Goal: Information Seeking & Learning: Learn about a topic

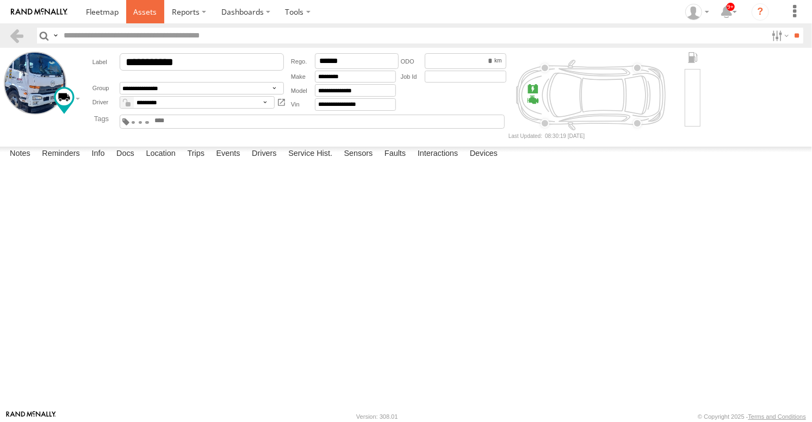
click at [152, 9] on span at bounding box center [144, 12] width 23 height 10
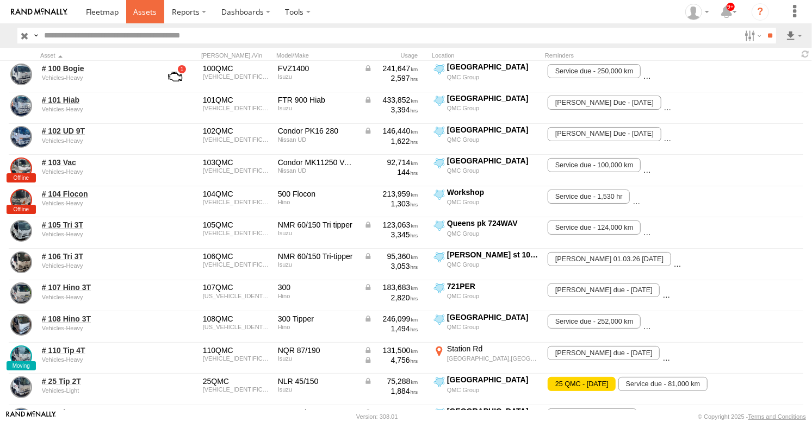
click at [136, 13] on span at bounding box center [144, 12] width 23 height 10
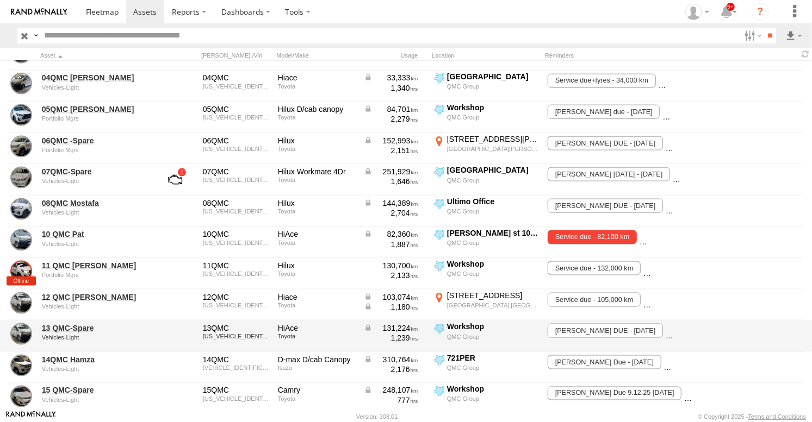
scroll to position [906, 0]
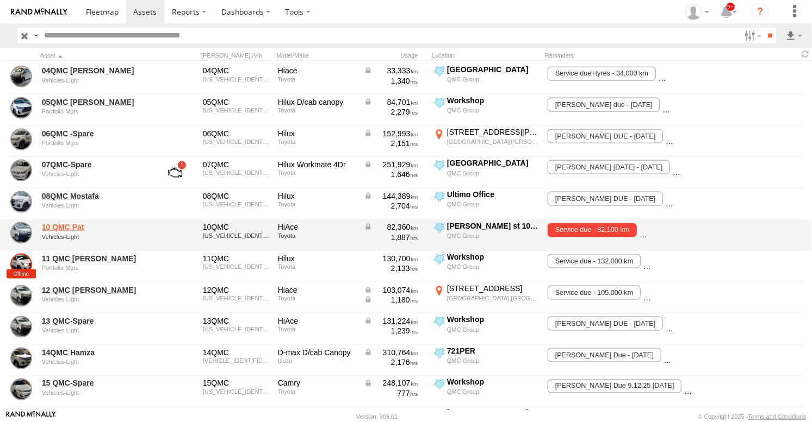
click at [58, 226] on link "10 QMC Pat" at bounding box center [94, 227] width 105 height 10
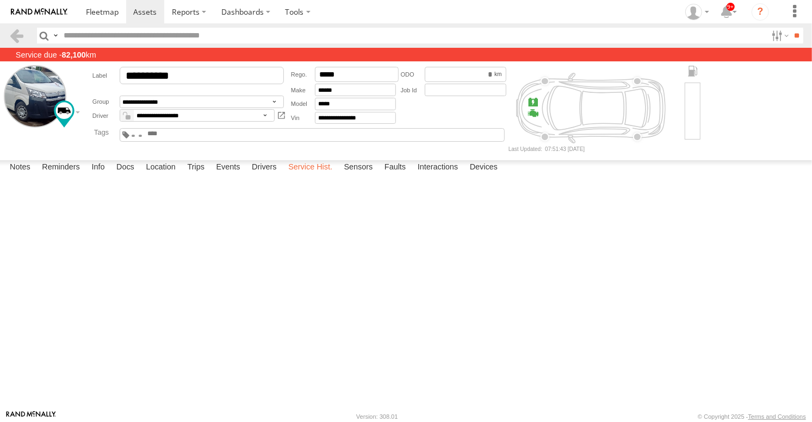
click at [296, 176] on label "Service Hist." at bounding box center [310, 167] width 55 height 15
click at [134, 176] on label "Docs" at bounding box center [125, 167] width 29 height 15
click at [0, 0] on link at bounding box center [0, 0] width 0 height 0
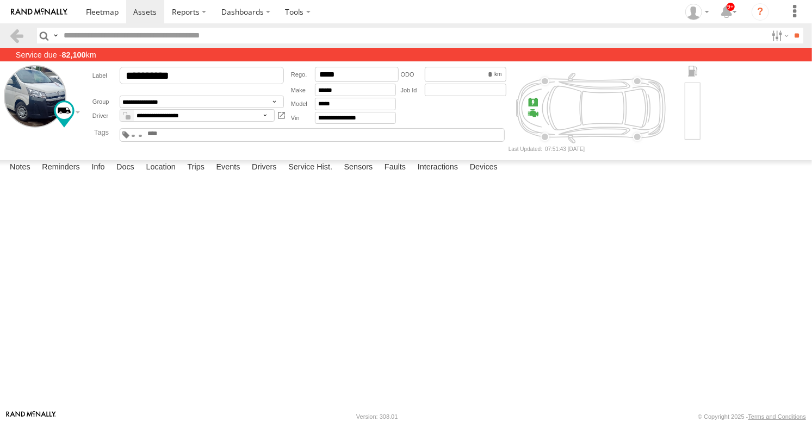
scroll to position [0, 0]
click at [0, 0] on link at bounding box center [0, 0] width 0 height 0
click at [142, 10] on span at bounding box center [144, 12] width 23 height 10
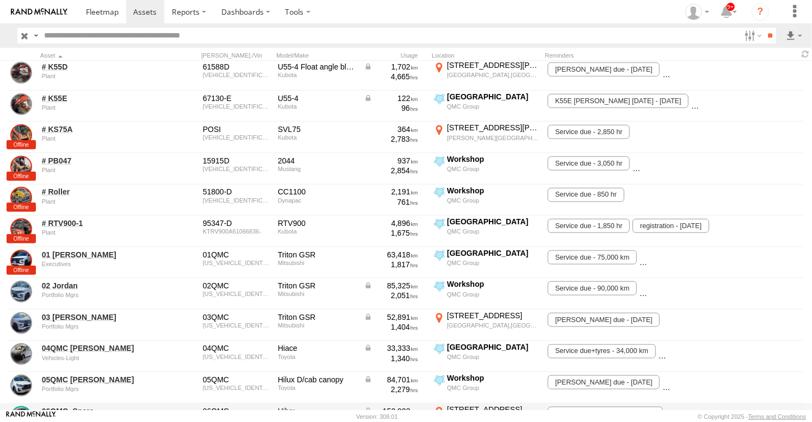
scroll to position [725, 0]
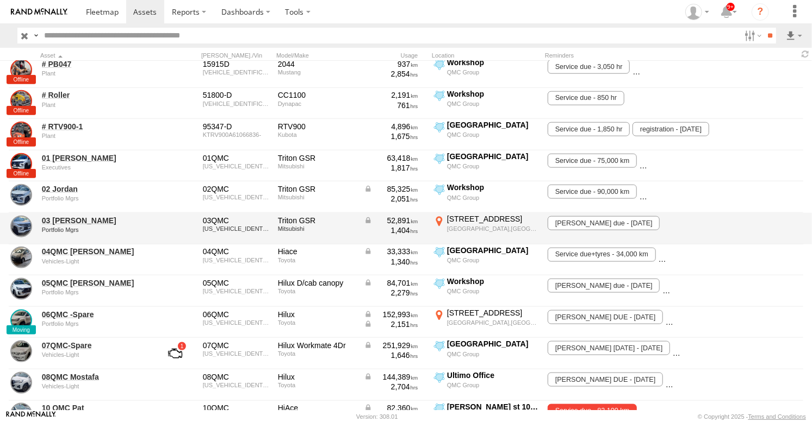
click at [471, 215] on div "[STREET_ADDRESS]" at bounding box center [493, 219] width 92 height 10
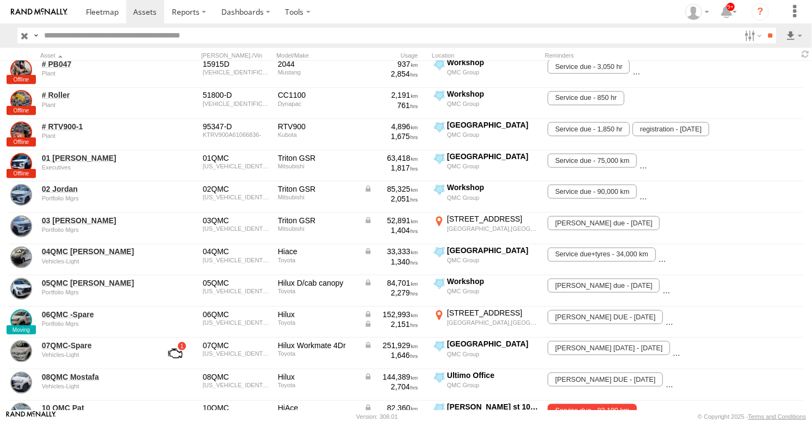
click at [0, 0] on label "×" at bounding box center [0, 0] width 0 height 0
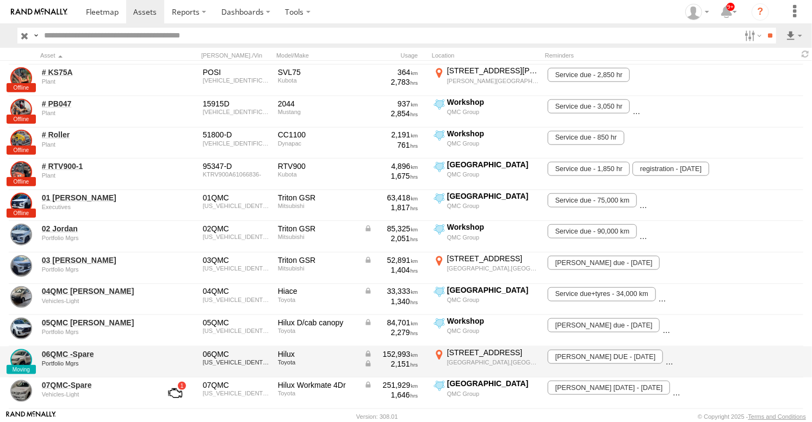
scroll to position [664, 0]
